Goal: Transaction & Acquisition: Purchase product/service

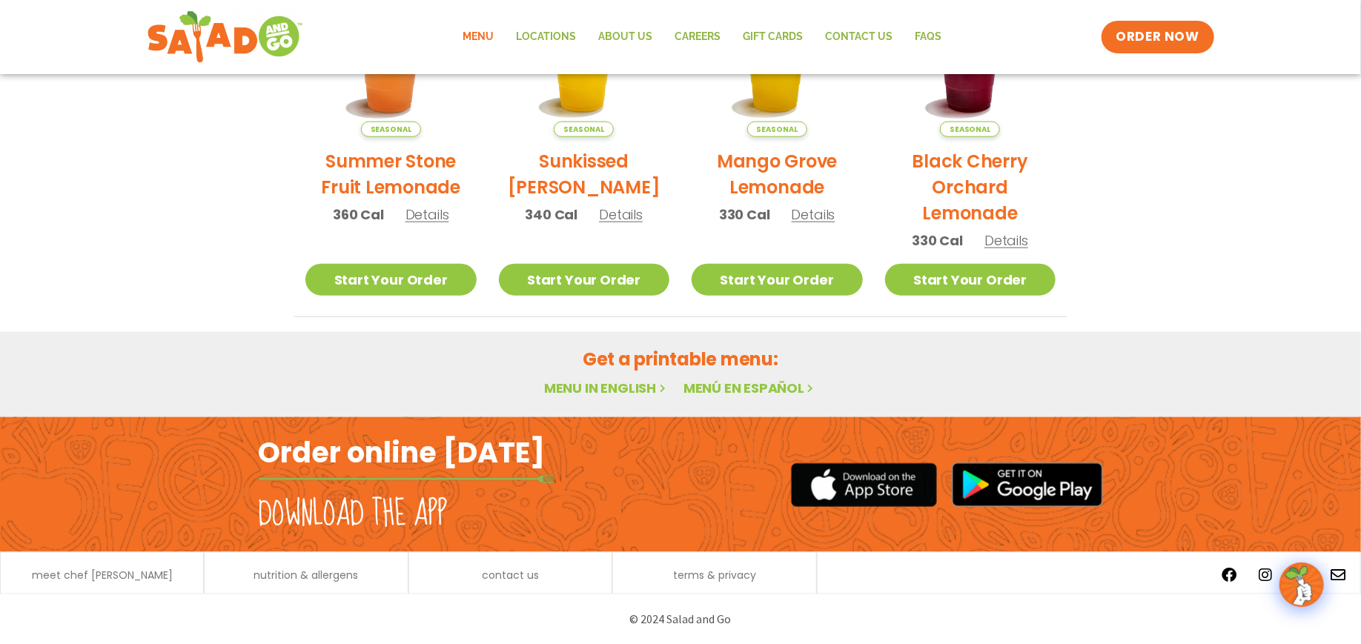
scroll to position [234, 0]
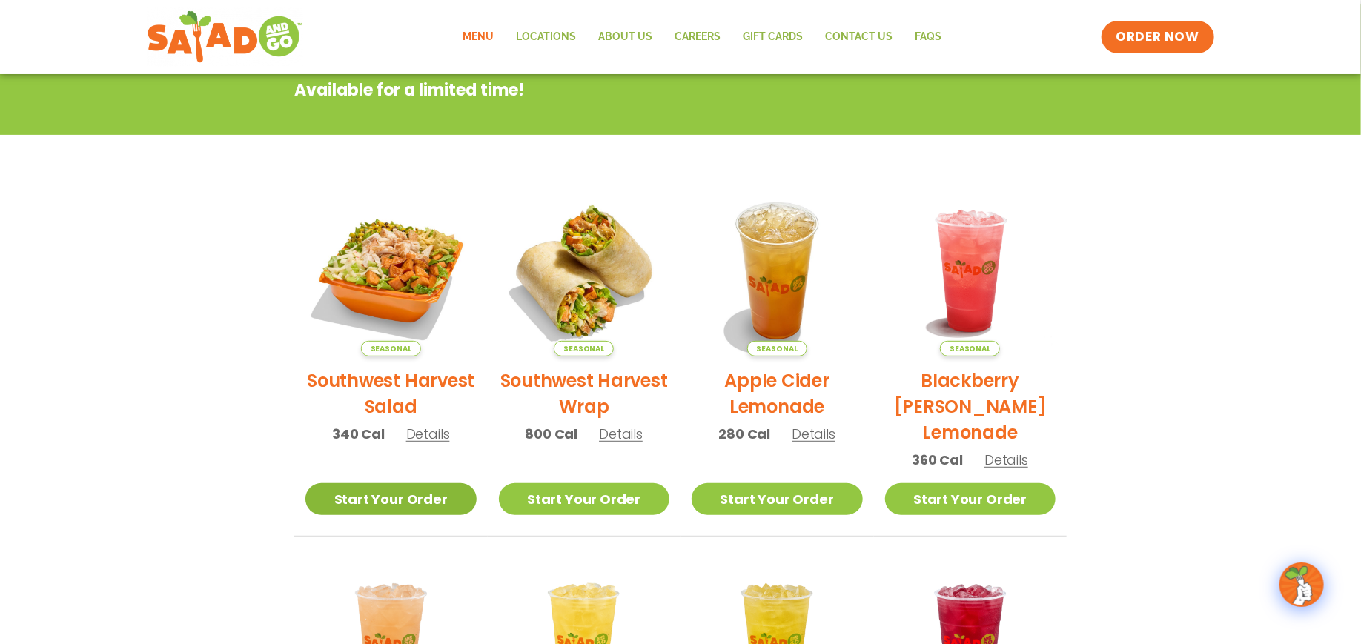
click at [377, 494] on link "Start Your Order" at bounding box center [390, 499] width 171 height 32
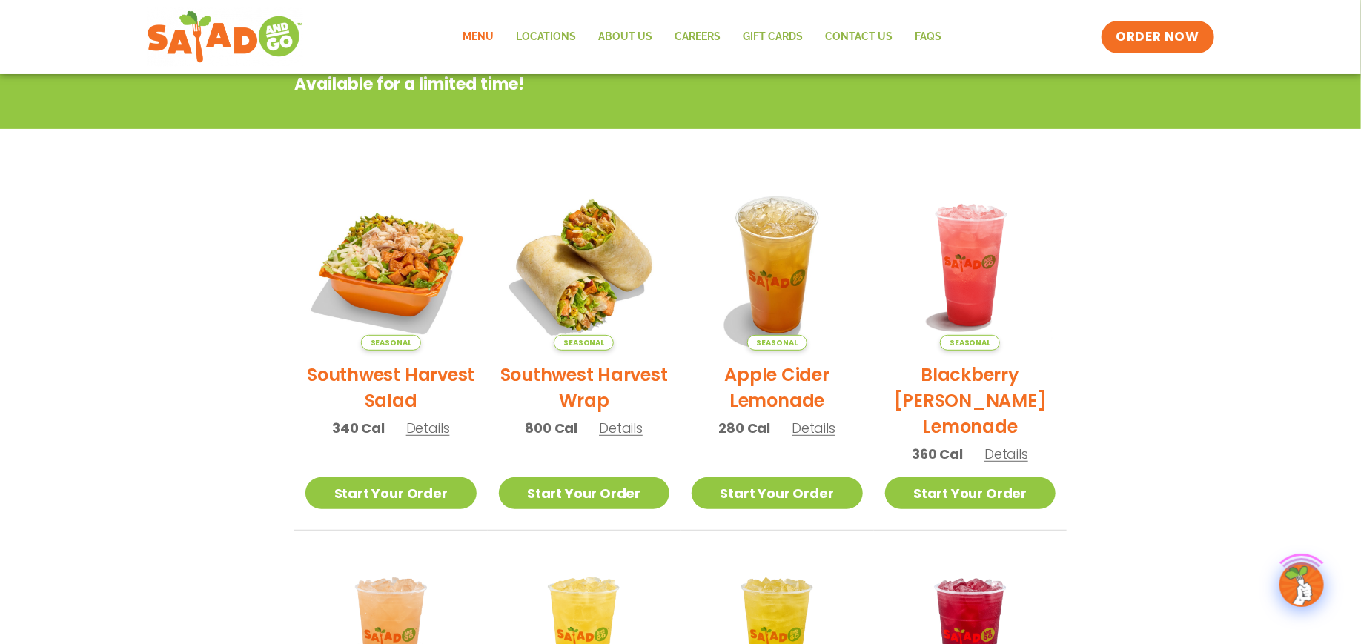
scroll to position [296, 0]
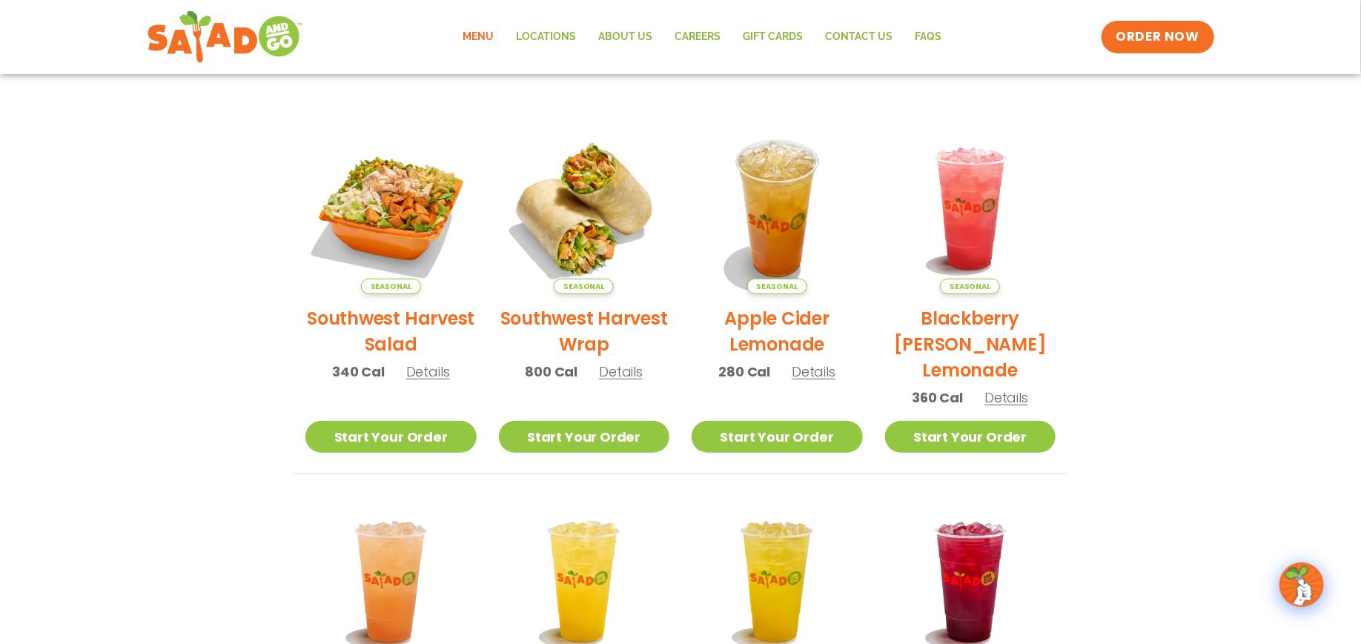
click at [472, 34] on link "Menu" at bounding box center [477, 37] width 53 height 34
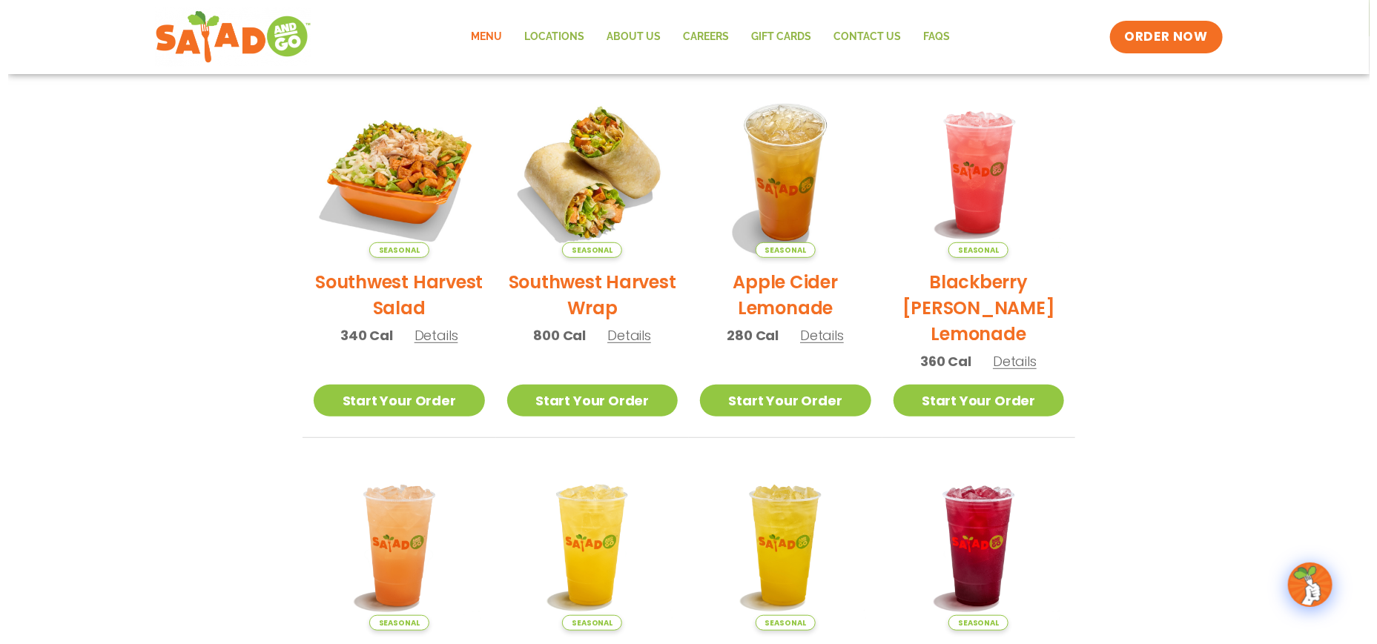
scroll to position [234, 0]
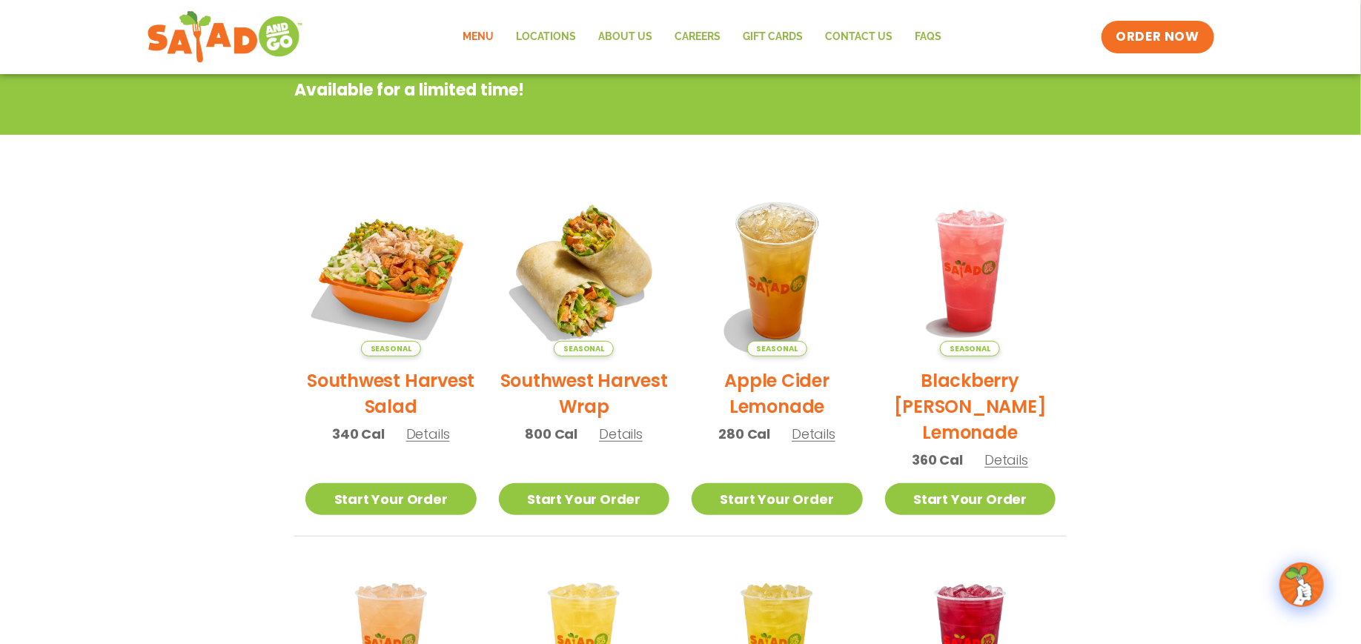
click at [371, 380] on h2 "Southwest Harvest Salad" at bounding box center [390, 394] width 171 height 52
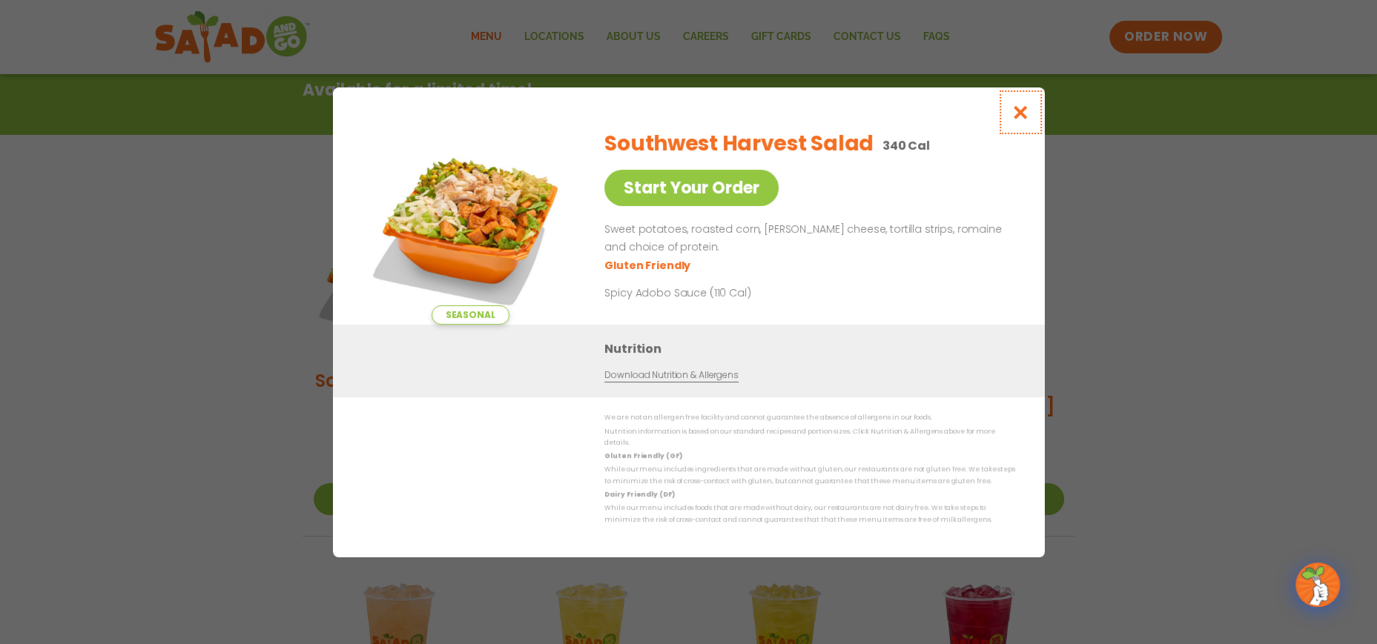
click at [1016, 105] on icon "Close modal" at bounding box center [1019, 113] width 19 height 16
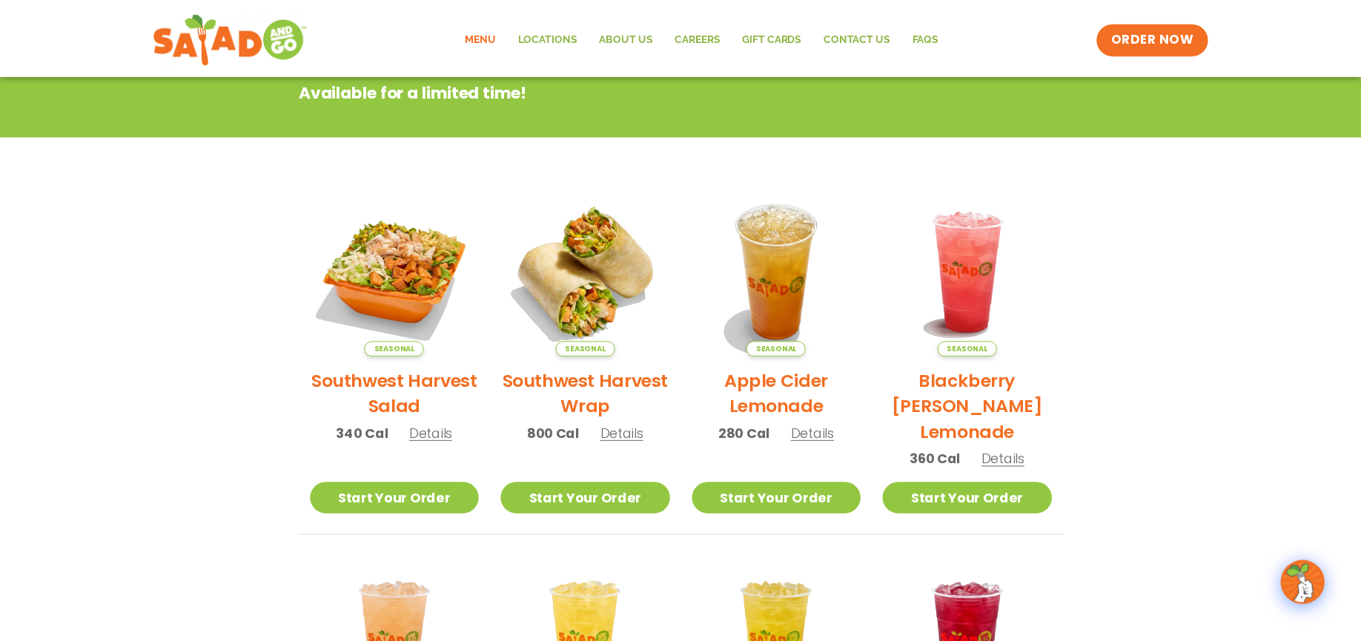
scroll to position [237, 0]
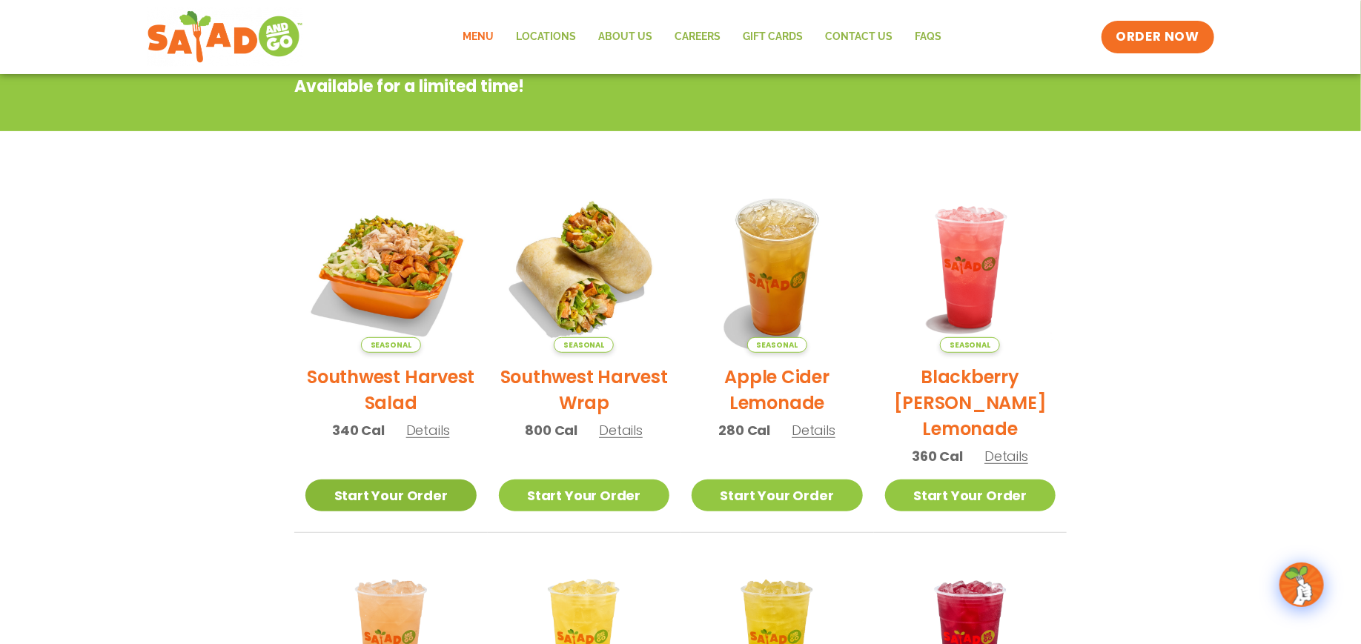
click at [382, 500] on link "Start Your Order" at bounding box center [390, 496] width 171 height 32
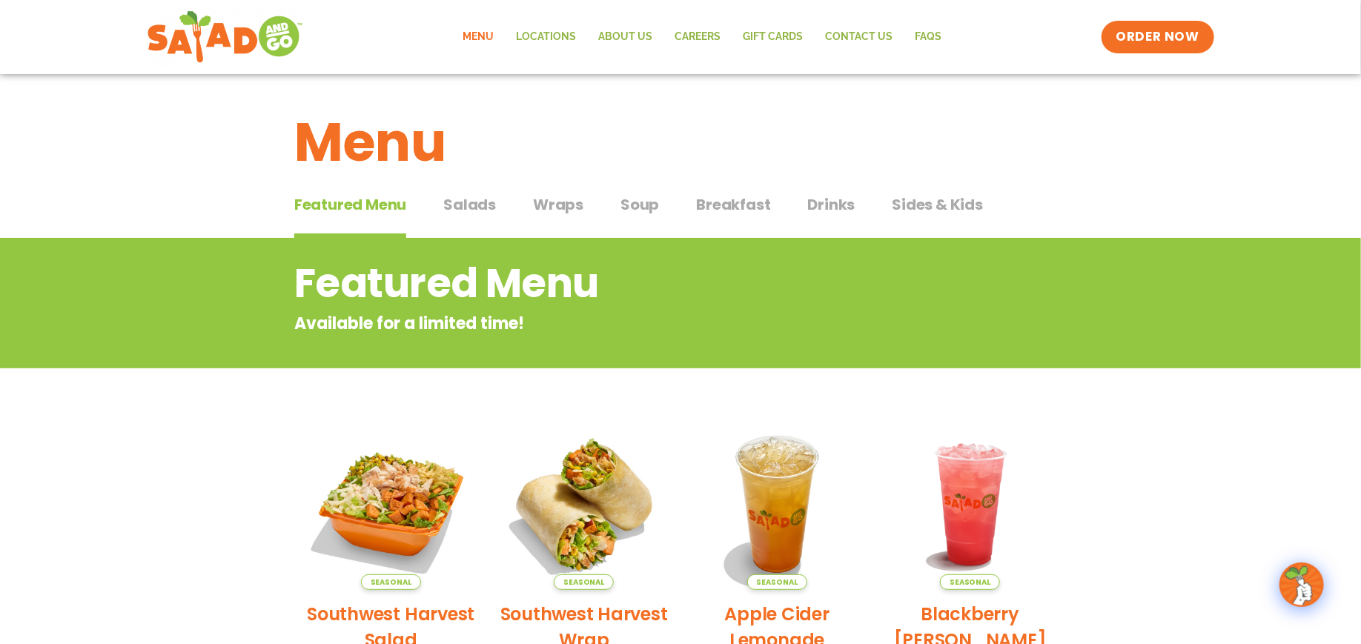
click at [463, 199] on span "Salads" at bounding box center [469, 204] width 53 height 22
